Goal: Communication & Community: Answer question/provide support

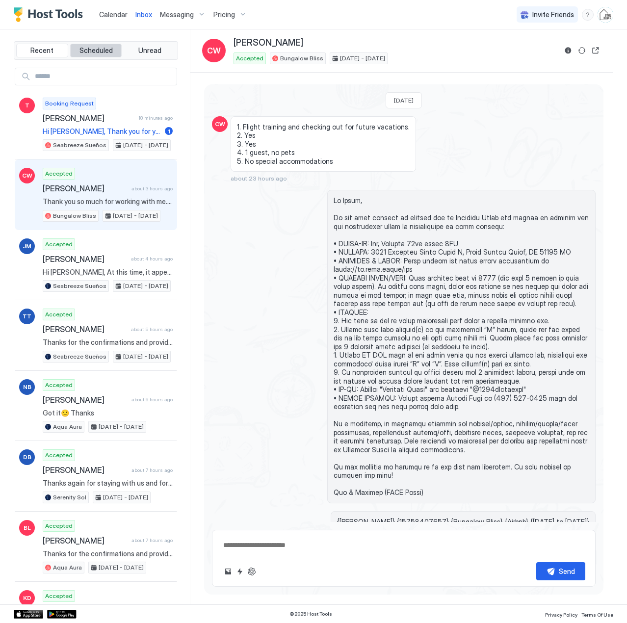
scroll to position [980, 0]
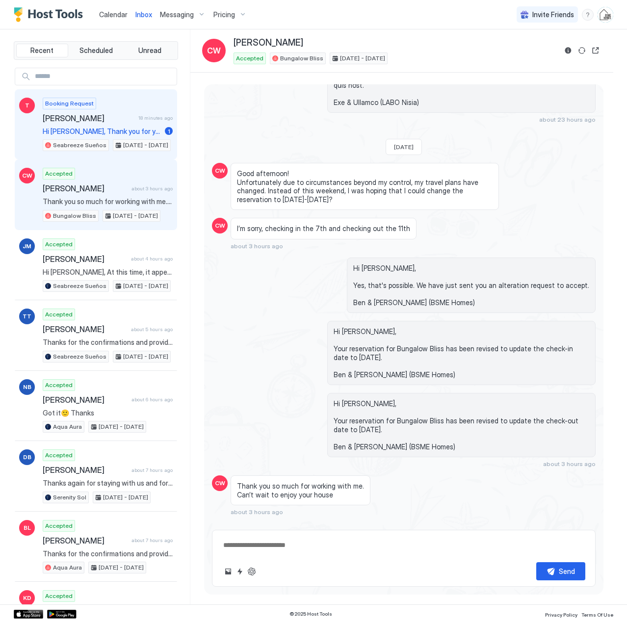
click at [118, 125] on div "Booking Request [PERSON_NAME] 18 minutes ago Hi [PERSON_NAME], Thank you for yo…" at bounding box center [108, 125] width 130 height 54
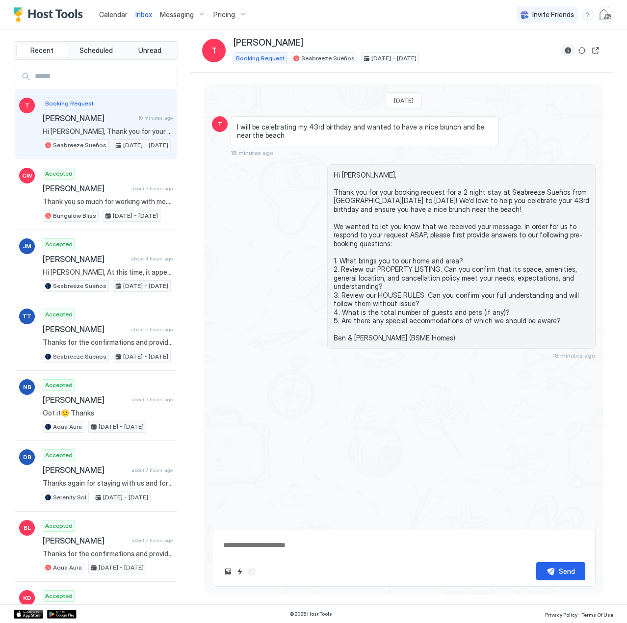
click at [566, 51] on button "Reservation information" at bounding box center [568, 51] width 12 height 12
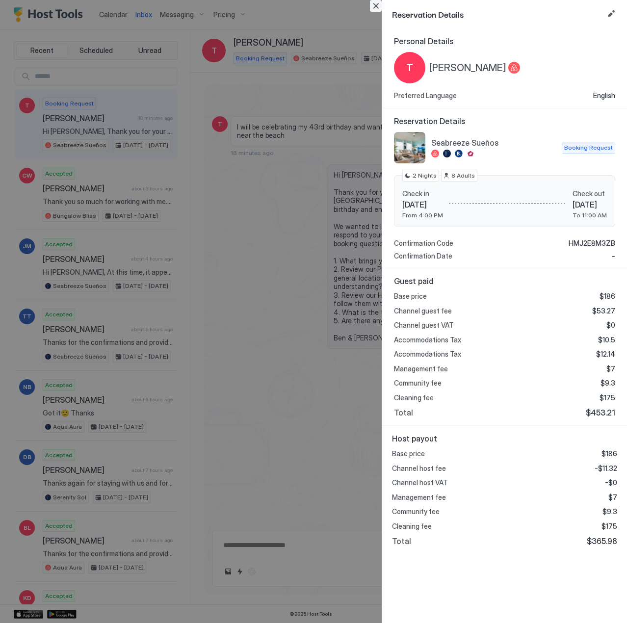
click at [379, 4] on button "Close" at bounding box center [376, 6] width 12 height 12
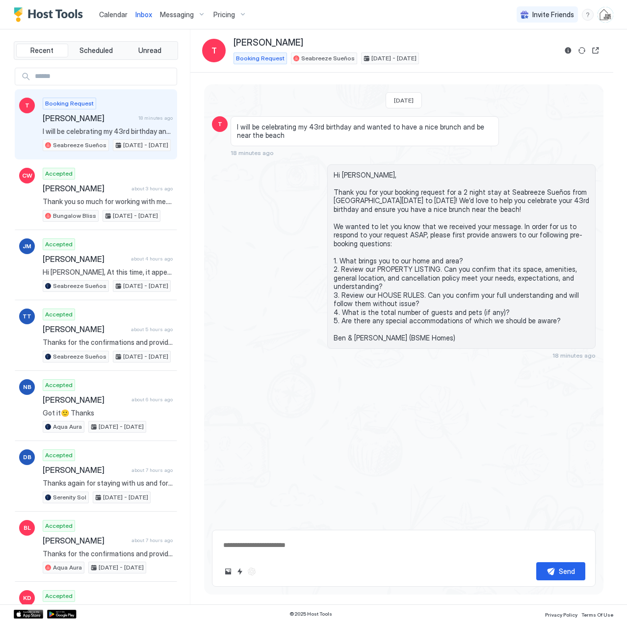
click at [112, 15] on span "Calendar" at bounding box center [113, 14] width 28 height 8
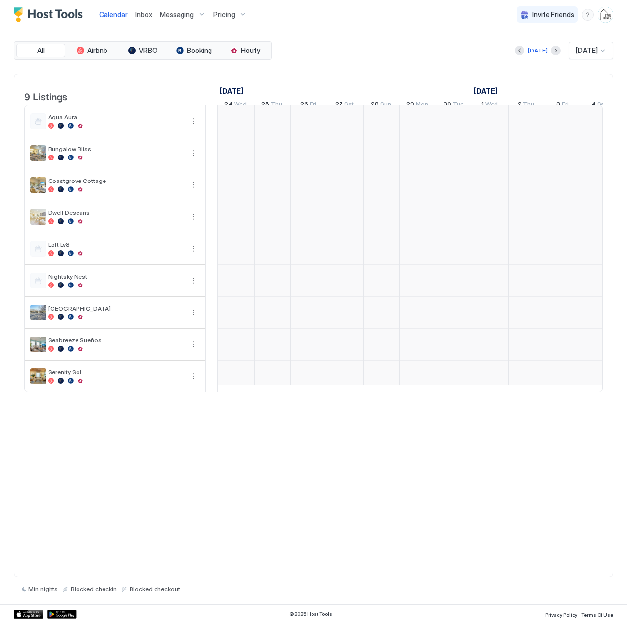
scroll to position [0, 545]
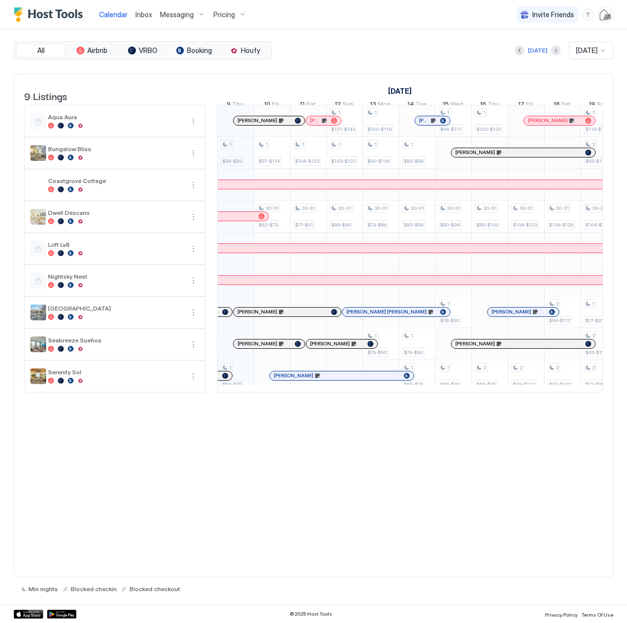
click at [145, 19] on link "Inbox" at bounding box center [143, 14] width 17 height 10
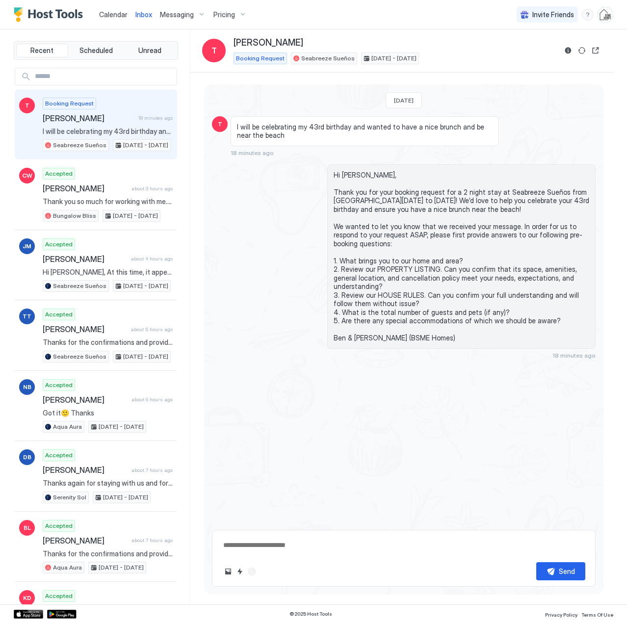
type textarea "*"
click at [101, 16] on span "Calendar" at bounding box center [113, 14] width 28 height 8
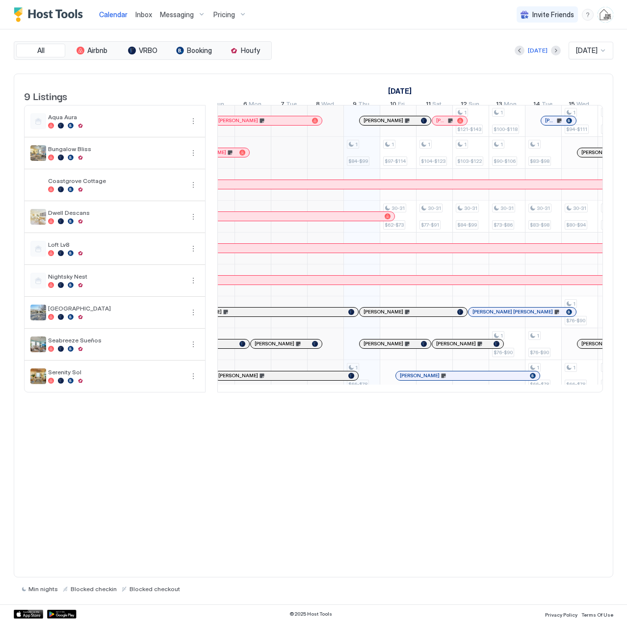
click at [277, 380] on div at bounding box center [277, 376] width 8 height 8
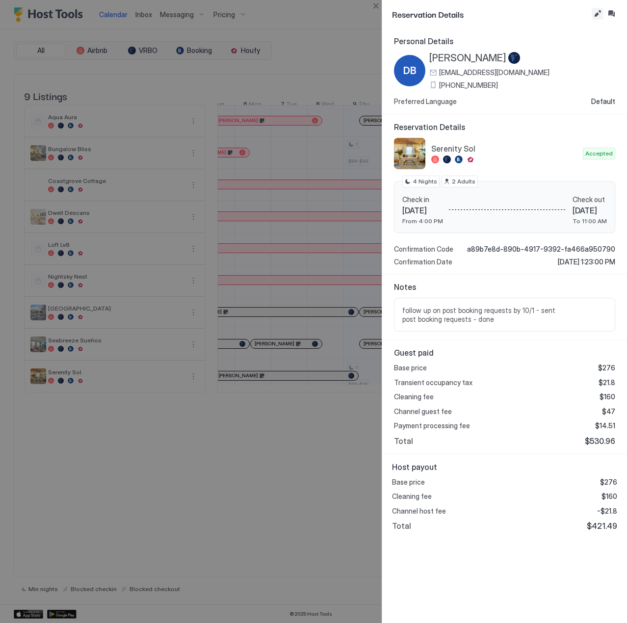
click at [599, 15] on button "Edit reservation" at bounding box center [598, 14] width 12 height 12
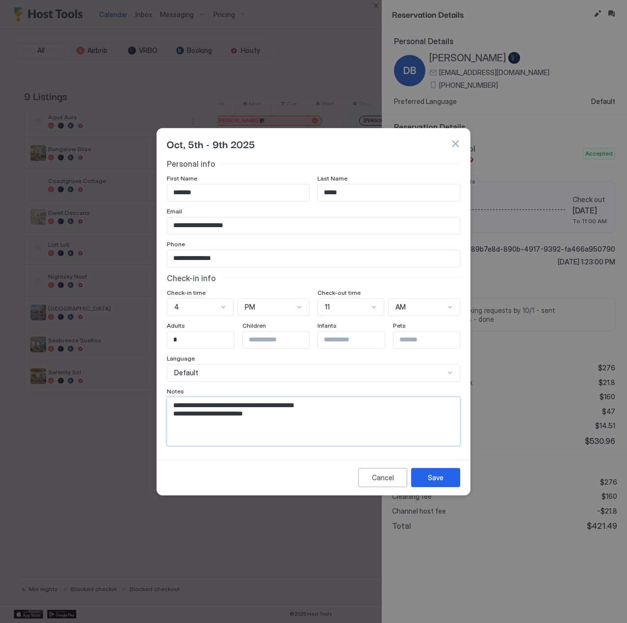
click at [270, 422] on textarea "**********" at bounding box center [313, 421] width 292 height 48
paste textarea "**********"
type textarea "**********"
click at [428, 479] on div "Save" at bounding box center [436, 477] width 16 height 10
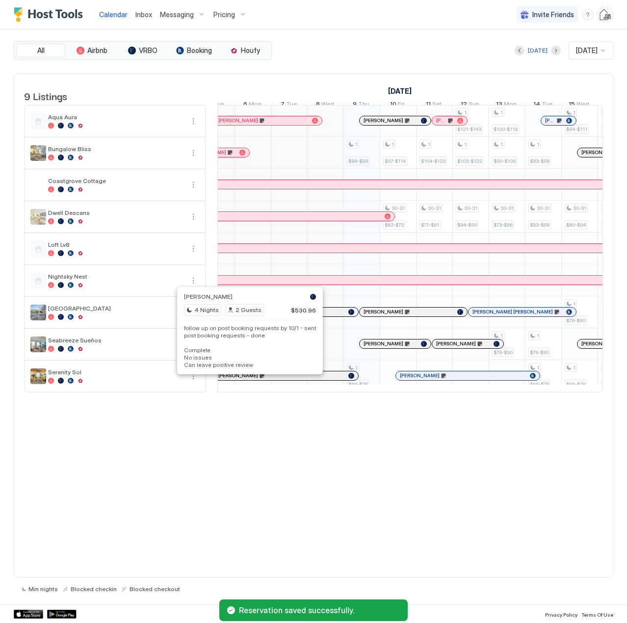
click at [246, 380] on div at bounding box center [246, 376] width 8 height 8
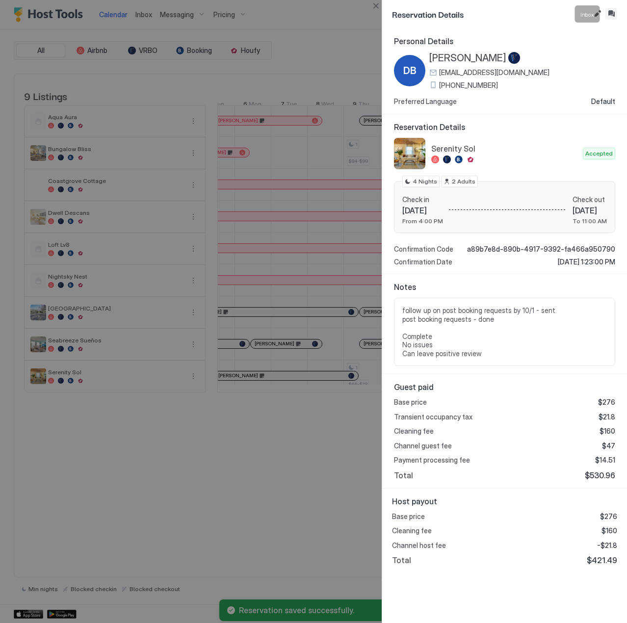
click at [613, 15] on button "Inbox" at bounding box center [611, 14] width 12 height 12
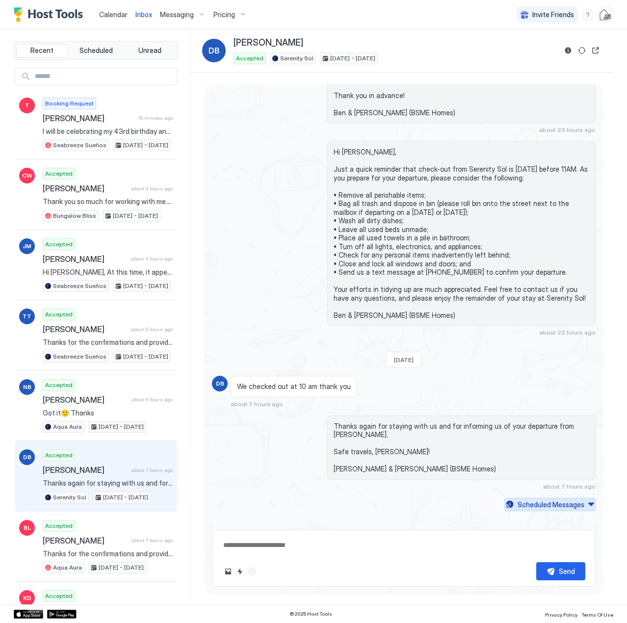
click at [526, 499] on div "Scheduled Messages" at bounding box center [551, 504] width 67 height 10
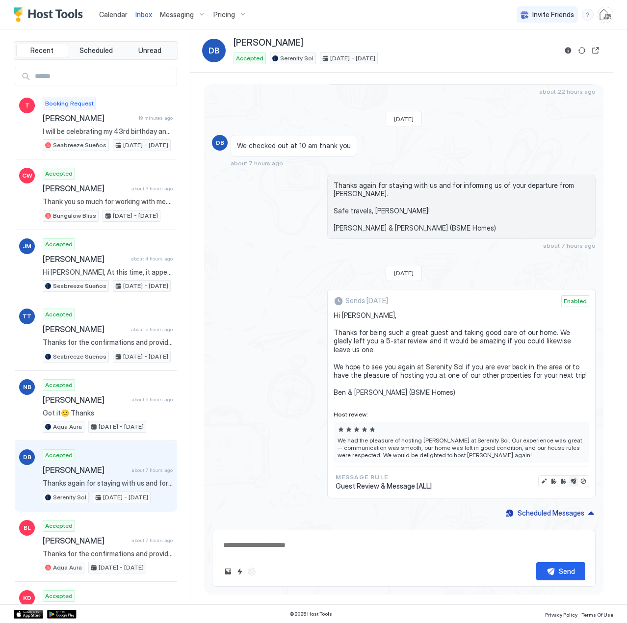
click at [569, 476] on button "Send now" at bounding box center [574, 481] width 10 height 10
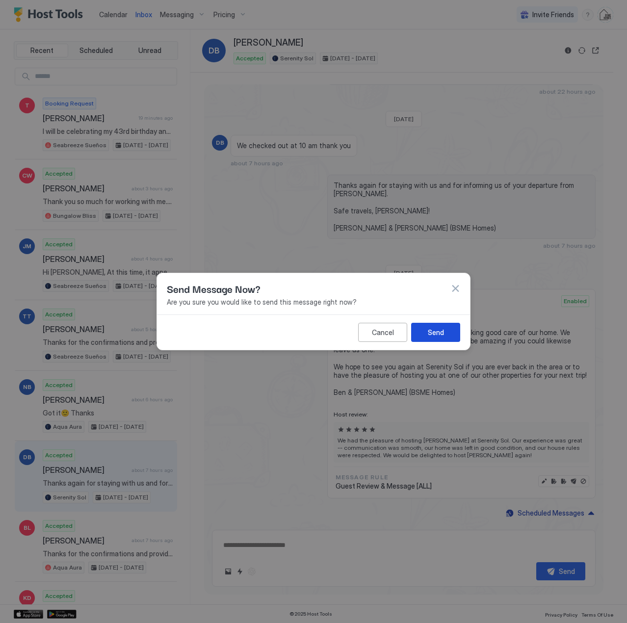
click at [426, 330] on button "Send" at bounding box center [435, 332] width 49 height 19
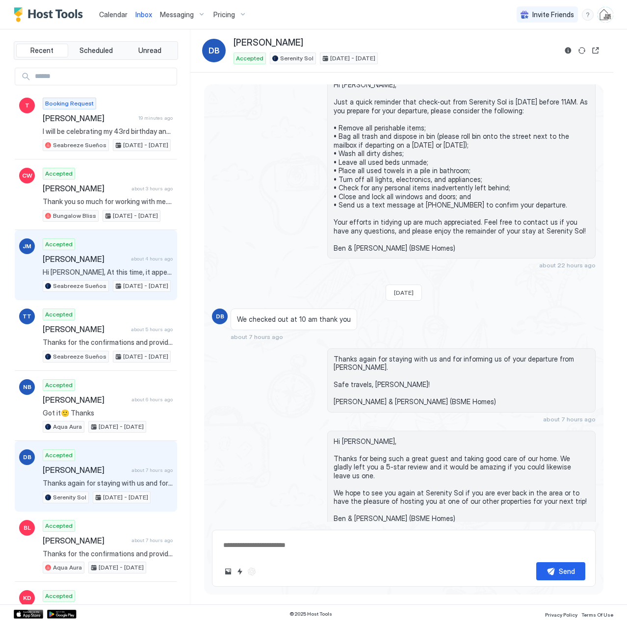
type textarea "*"
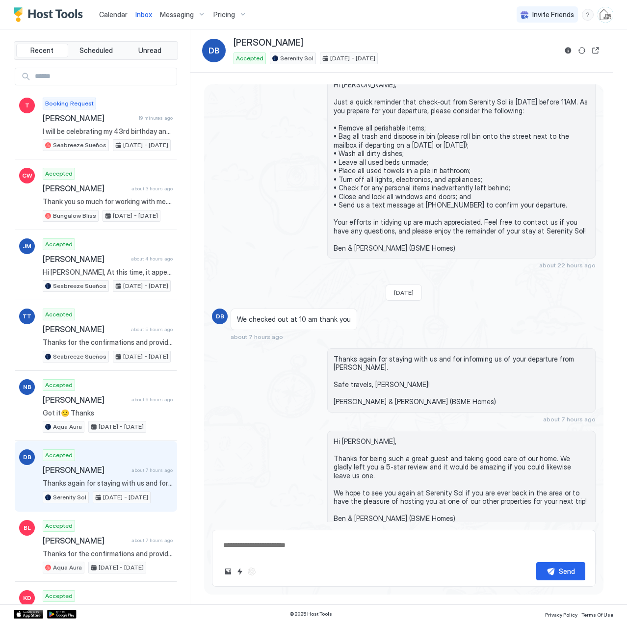
click at [116, 15] on span "Calendar" at bounding box center [113, 14] width 28 height 8
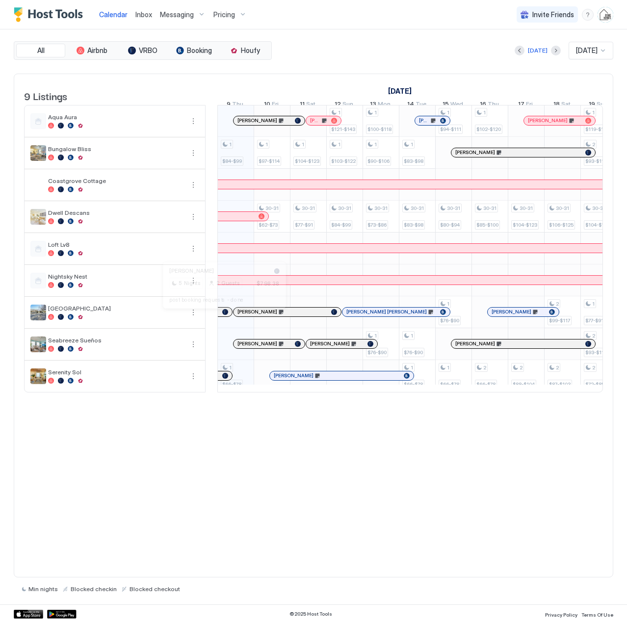
click at [220, 316] on div at bounding box center [220, 312] width 8 height 8
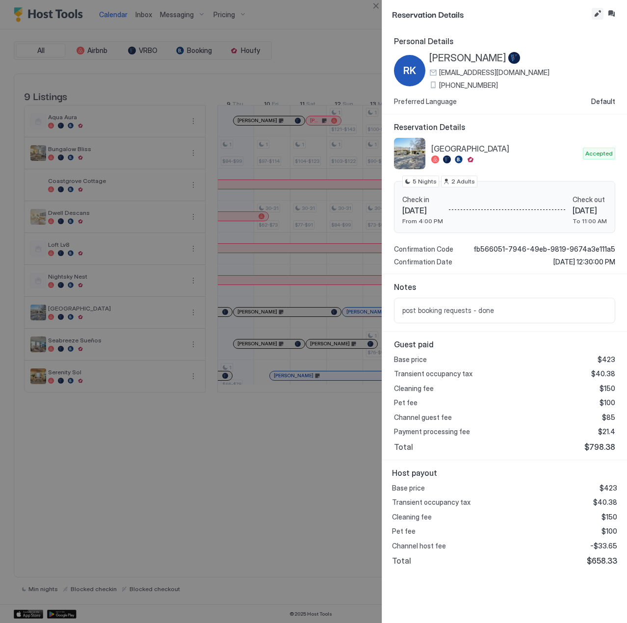
click at [596, 16] on button "Edit reservation" at bounding box center [598, 14] width 12 height 12
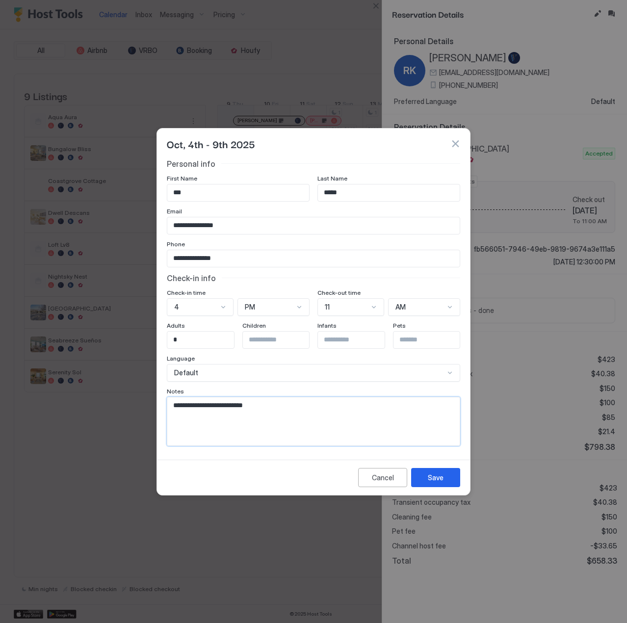
click at [277, 410] on textarea "**********" at bounding box center [313, 421] width 292 height 48
paste textarea "**********"
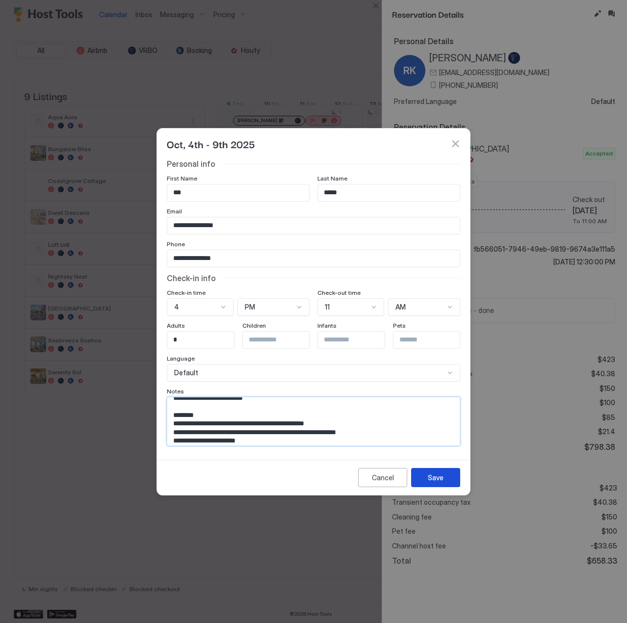
type textarea "**********"
click at [446, 479] on button "Save" at bounding box center [435, 477] width 49 height 19
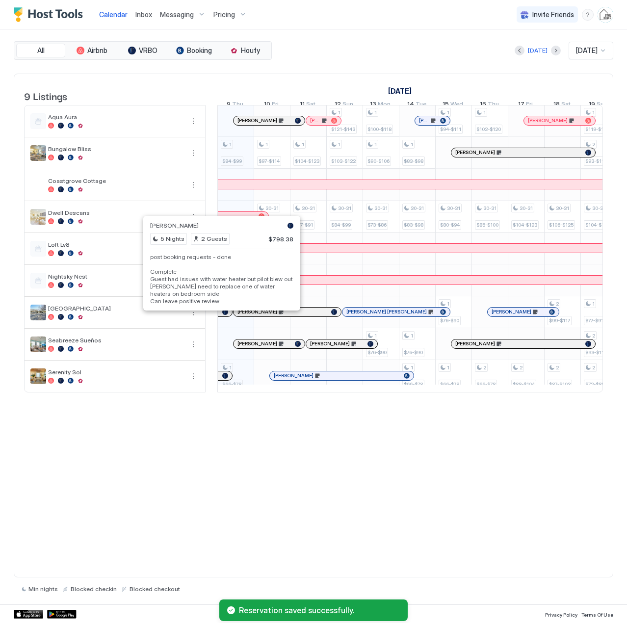
click at [222, 316] on div at bounding box center [222, 312] width 8 height 8
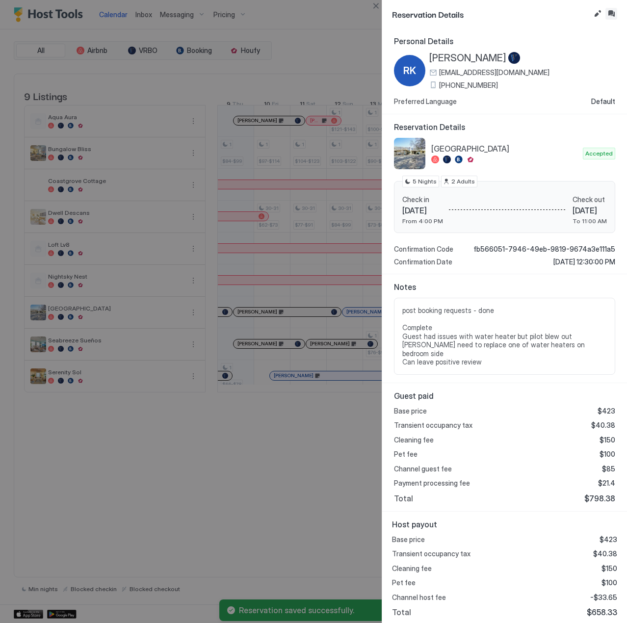
click at [608, 13] on button "Inbox" at bounding box center [611, 14] width 12 height 12
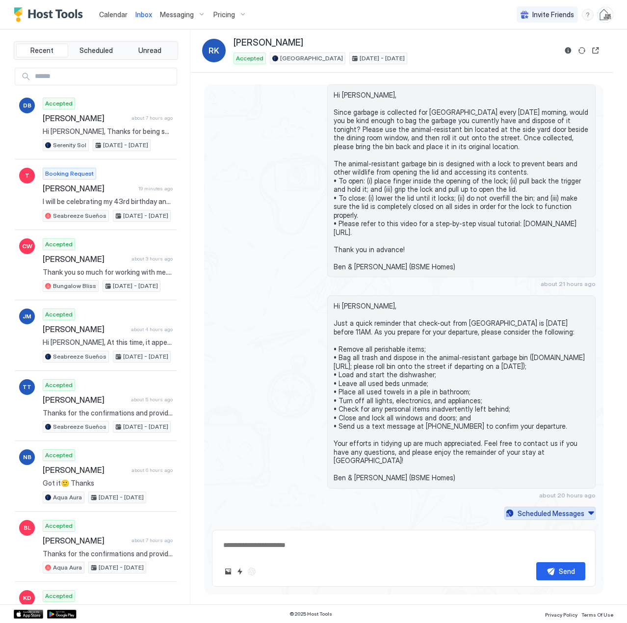
click at [520, 508] on div "Scheduled Messages" at bounding box center [551, 513] width 67 height 10
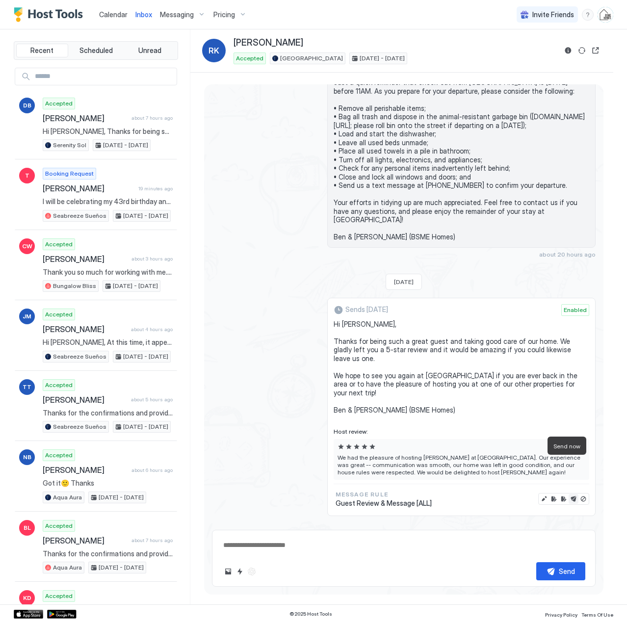
click at [569, 494] on button "Send now" at bounding box center [574, 499] width 10 height 10
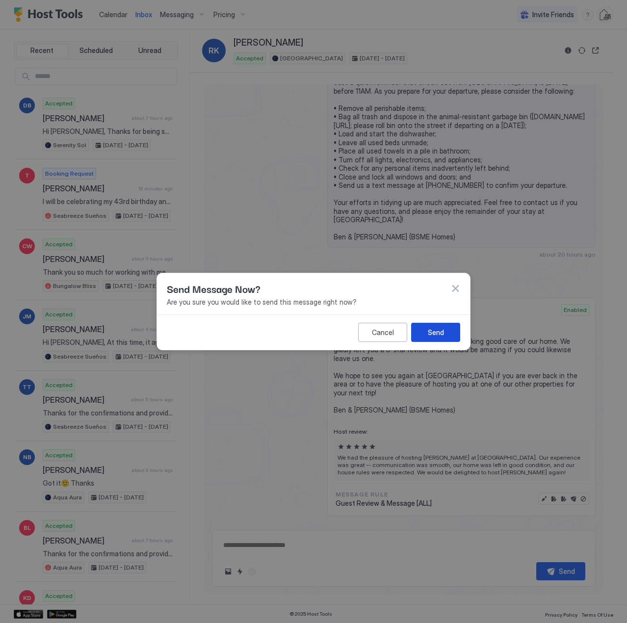
click at [448, 325] on button "Send" at bounding box center [435, 332] width 49 height 19
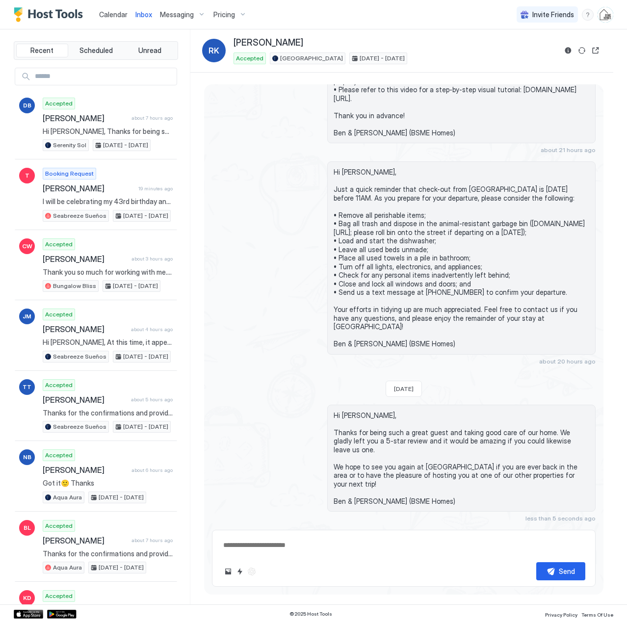
scroll to position [1569, 0]
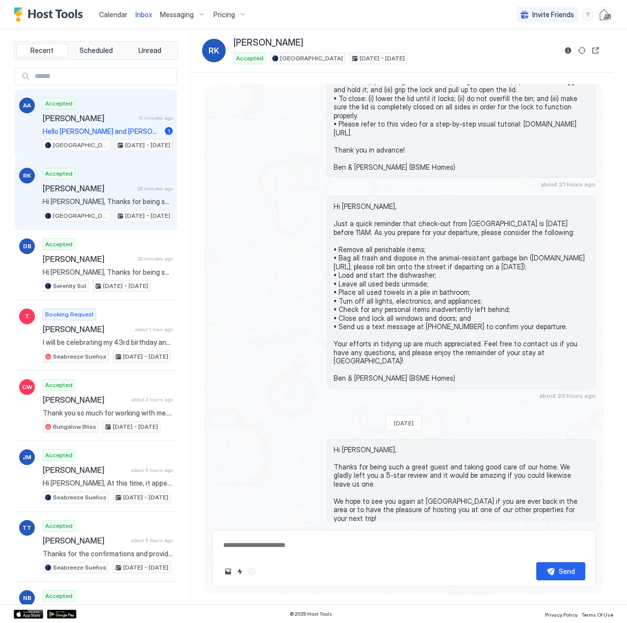
click at [78, 121] on span "[PERSON_NAME]" at bounding box center [89, 118] width 92 height 10
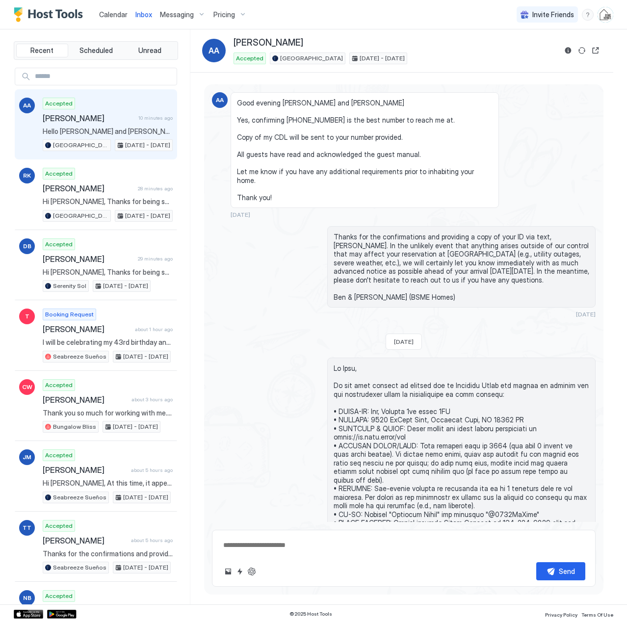
scroll to position [999, 0]
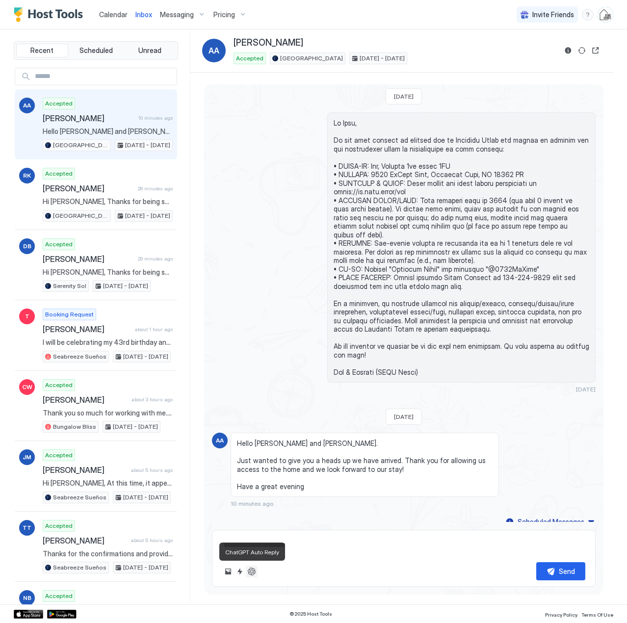
click at [252, 573] on button "ChatGPT Auto Reply" at bounding box center [252, 572] width 12 height 12
type textarea "*"
type textarea "**********"
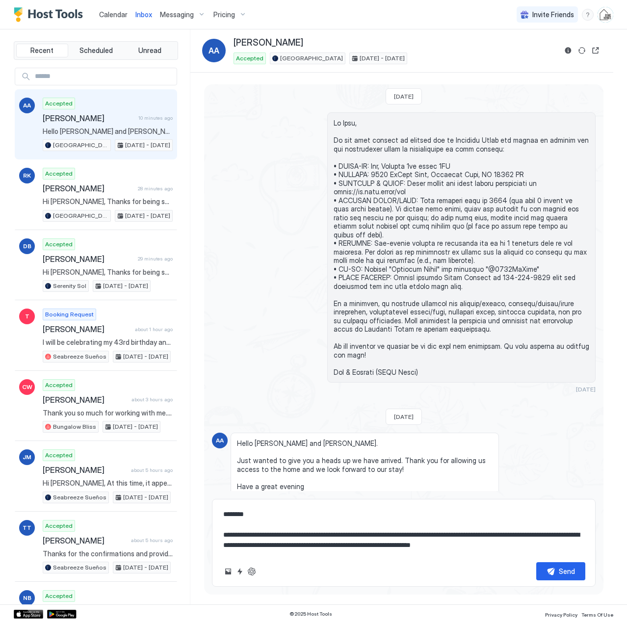
click at [291, 542] on textarea "**********" at bounding box center [403, 529] width 363 height 49
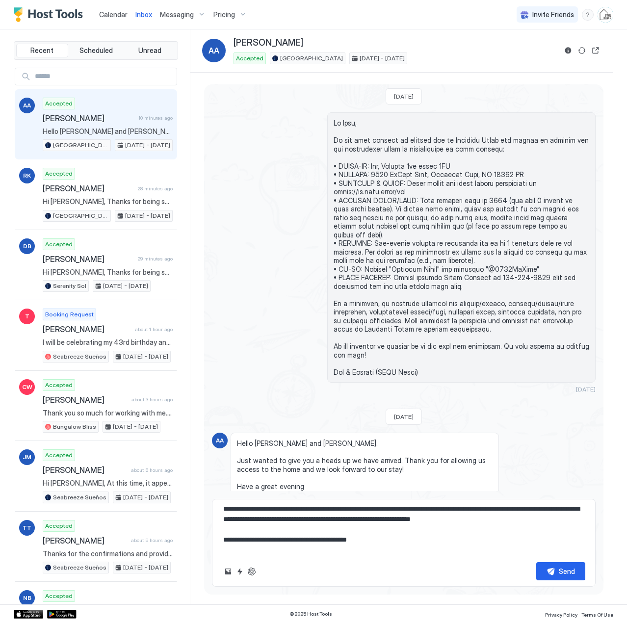
scroll to position [36, 0]
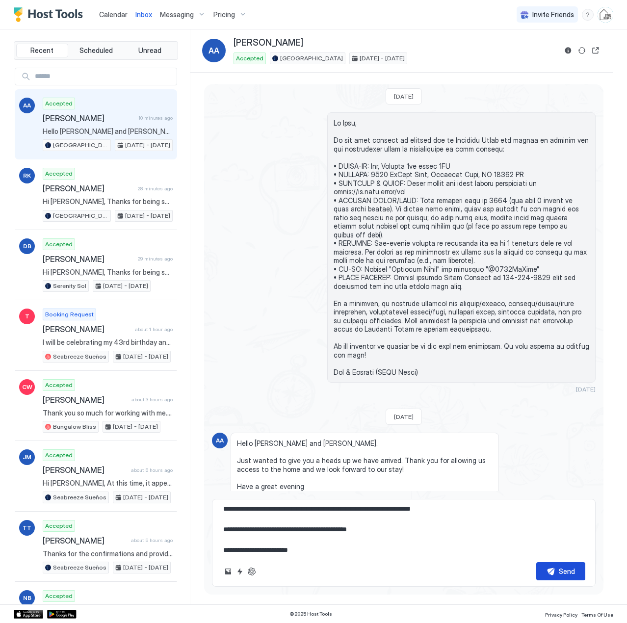
click at [547, 572] on button "Send" at bounding box center [560, 571] width 49 height 18
type textarea "*"
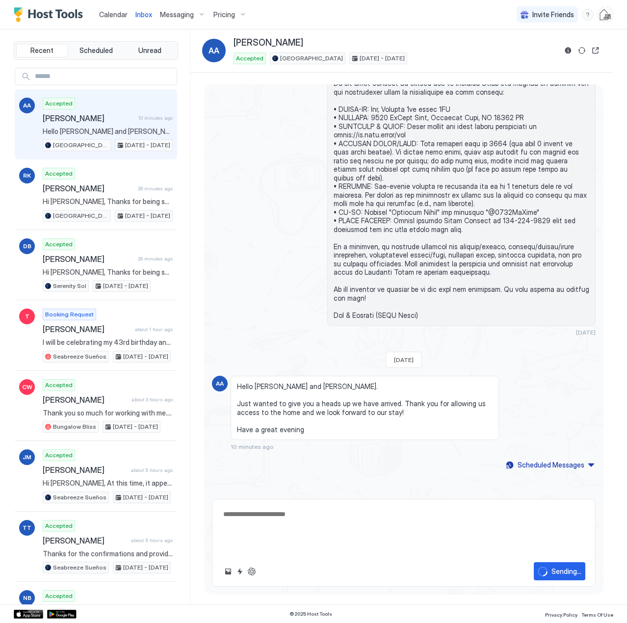
scroll to position [0, 0]
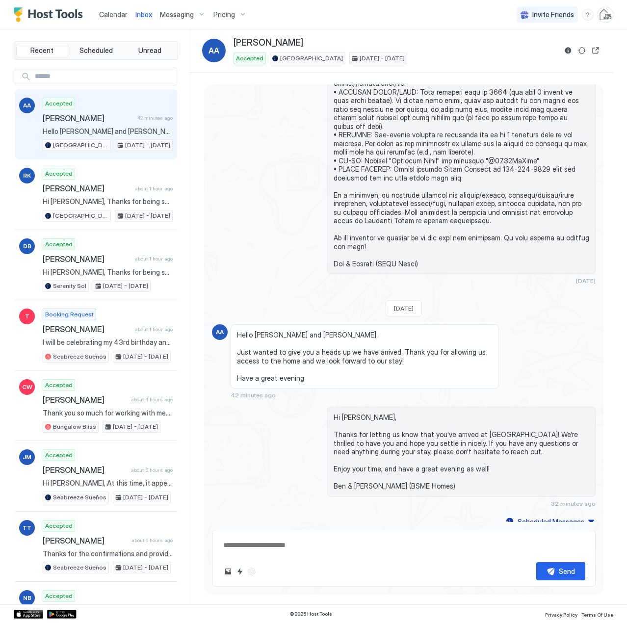
type textarea "*"
